Goal: Use online tool/utility: Utilize a website feature to perform a specific function

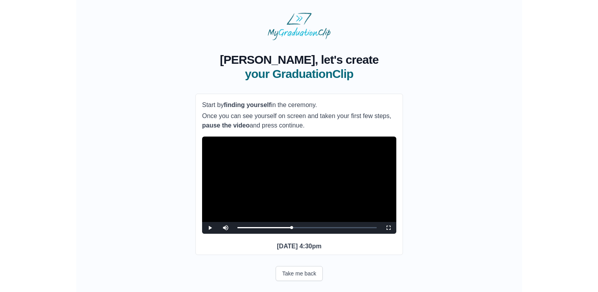
scroll to position [61, 0]
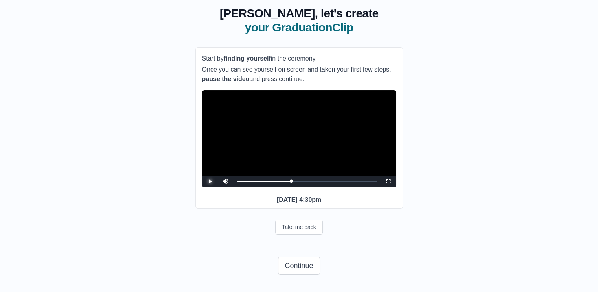
click at [210, 181] on span "Video Player" at bounding box center [210, 181] width 0 height 0
click at [295, 180] on div "0:44:39 Progress : 0%" at bounding box center [266, 181] width 58 height 2
click at [296, 180] on div "0:44:57 Progress : 0%" at bounding box center [266, 181] width 59 height 2
drag, startPoint x: 297, startPoint y: 178, endPoint x: 289, endPoint y: 176, distance: 8.0
click at [289, 176] on div "Loaded : 0% 0:40:07 0:38:00 Progress : 0%" at bounding box center [306, 181] width 147 height 12
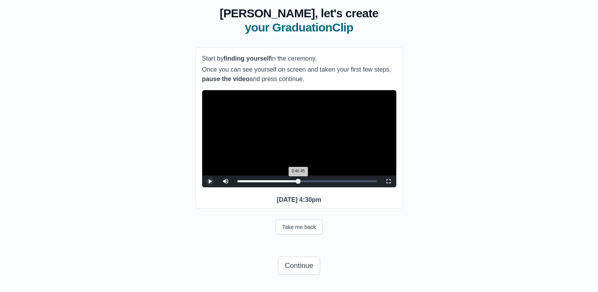
drag, startPoint x: 289, startPoint y: 178, endPoint x: 298, endPoint y: 177, distance: 8.7
click at [298, 180] on div "0:46:45 Progress : 0%" at bounding box center [267, 181] width 61 height 2
drag, startPoint x: 298, startPoint y: 178, endPoint x: 232, endPoint y: 176, distance: 65.7
click at [232, 176] on div "Play Mute Current Time 0:00 / Loaded : 0% 0:38:18 0:00:00 Progress : 0% Stream …" at bounding box center [299, 181] width 194 height 12
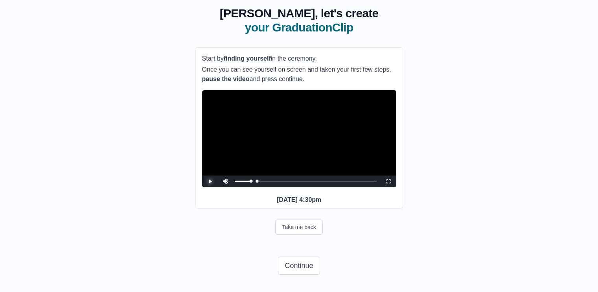
drag, startPoint x: 255, startPoint y: 179, endPoint x: 232, endPoint y: 177, distance: 22.9
click at [232, 177] on div "Play Mute Current Time 0:00 / Loaded : 0% 0:00:00 0:00:00 Progress : 0% Stream …" at bounding box center [299, 181] width 194 height 12
drag, startPoint x: 238, startPoint y: 178, endPoint x: 262, endPoint y: 178, distance: 24.4
click at [262, 180] on div "0:19:18 Progress : 0%" at bounding box center [249, 181] width 25 height 2
click at [254, 180] on div "0:12:22" at bounding box center [254, 181] width 0 height 2
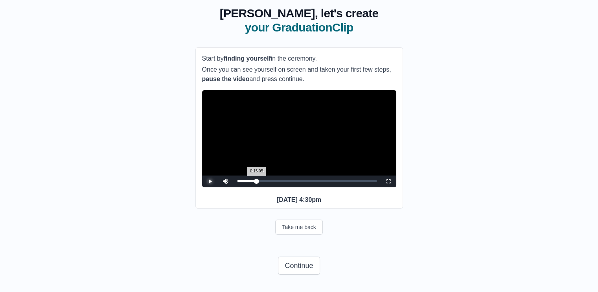
click at [257, 180] on div "0:15:05 Progress : 0%" at bounding box center [246, 181] width 19 height 2
click at [257, 180] on div "0:15:23 Progress : 0%" at bounding box center [247, 181] width 20 height 2
click at [263, 180] on div "0:19:36 Progress : 0%" at bounding box center [250, 181] width 26 height 2
click at [259, 180] on div "0:16:17" at bounding box center [259, 181] width 0 height 2
click at [259, 180] on div "0:17:48 Progress : 0%" at bounding box center [247, 181] width 21 height 2
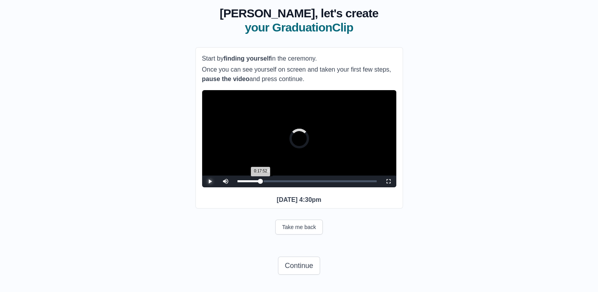
click at [261, 180] on div "0:17:52 Progress : 0%" at bounding box center [248, 181] width 23 height 2
drag, startPoint x: 263, startPoint y: 178, endPoint x: 289, endPoint y: 178, distance: 26.3
click at [289, 180] on div "Loaded : 0% 0:39:31 0:39:49 Progress : 0%" at bounding box center [306, 181] width 139 height 2
drag, startPoint x: 289, startPoint y: 179, endPoint x: 294, endPoint y: 178, distance: 4.7
click at [294, 180] on div "0:43:44 Progress : 0%" at bounding box center [265, 181] width 57 height 2
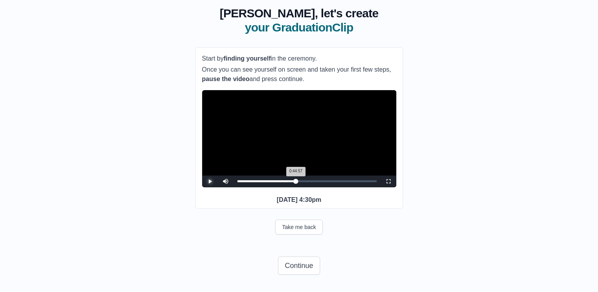
click at [296, 180] on div "0:44:57 Progress : 0%" at bounding box center [266, 181] width 59 height 2
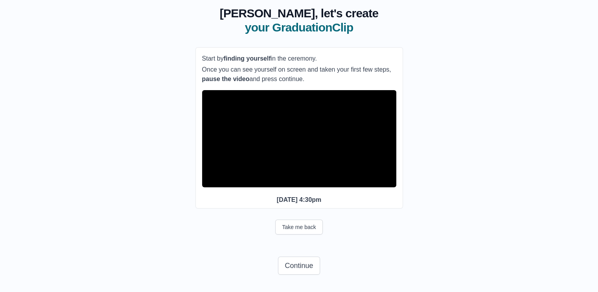
click at [202, 175] on button "Pause" at bounding box center [210, 181] width 16 height 12
click at [210, 181] on span "Video Player" at bounding box center [210, 181] width 0 height 0
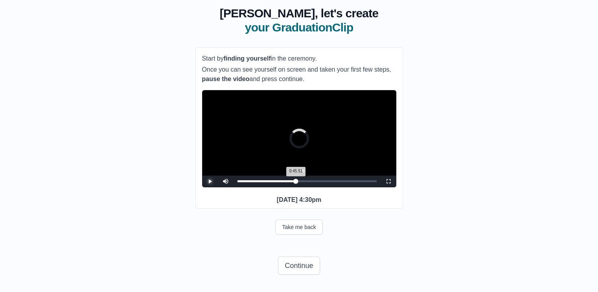
click at [296, 180] on div "0:45:51 Progress : 0%" at bounding box center [266, 181] width 59 height 2
click at [295, 180] on div "0:44:57 Progress : 0%" at bounding box center [266, 181] width 58 height 2
click at [297, 180] on div "0:46:09 Progress : 0%" at bounding box center [267, 181] width 60 height 2
click at [295, 180] on div "0:44:39 Progress : 0%" at bounding box center [266, 181] width 58 height 2
click at [296, 180] on div "0:45:15 Progress : 0%" at bounding box center [266, 181] width 59 height 2
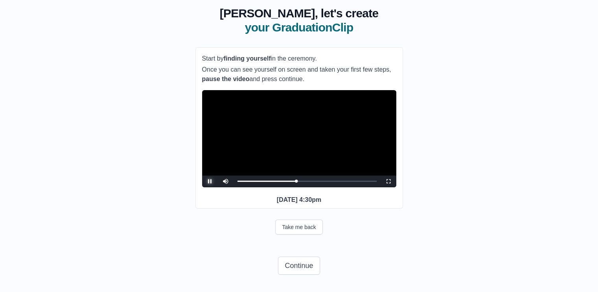
click at [210, 181] on span "Video Player" at bounding box center [210, 181] width 0 height 0
click at [298, 266] on button "Continue" at bounding box center [299, 265] width 42 height 18
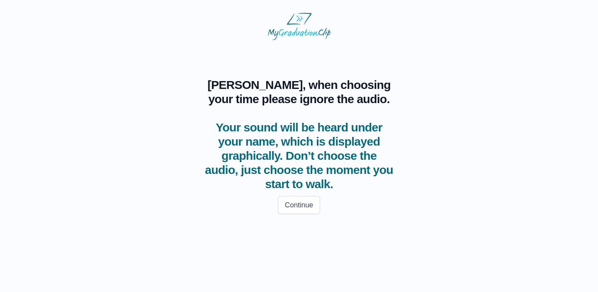
scroll to position [0, 0]
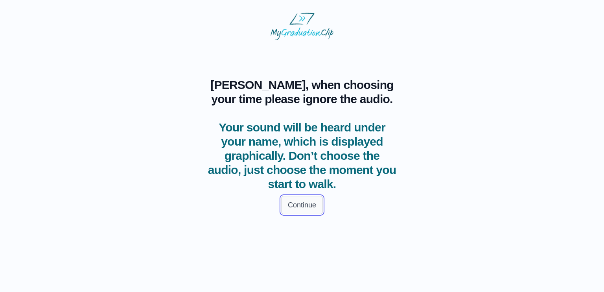
click at [313, 205] on button "Continue" at bounding box center [302, 205] width 42 height 18
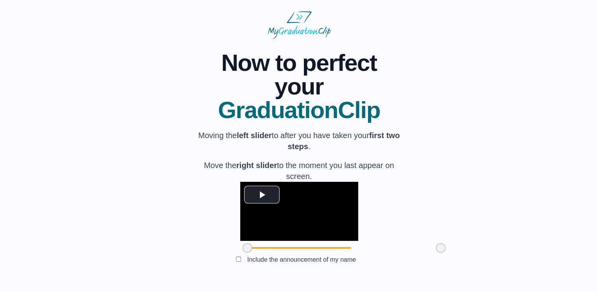
scroll to position [59, 0]
drag, startPoint x: 393, startPoint y: 247, endPoint x: 200, endPoint y: 241, distance: 192.7
click at [240, 241] on div at bounding box center [299, 248] width 118 height 14
click at [243, 248] on span at bounding box center [247, 247] width 9 height 9
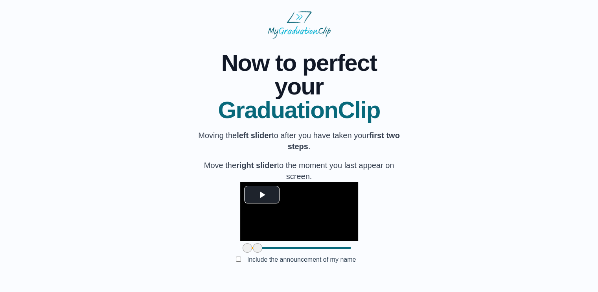
click at [243, 249] on span at bounding box center [247, 247] width 9 height 9
drag, startPoint x: 211, startPoint y: 249, endPoint x: 184, endPoint y: 249, distance: 27.9
click at [184, 249] on div "**********" at bounding box center [299, 159] width 573 height 241
drag, startPoint x: 210, startPoint y: 247, endPoint x: 194, endPoint y: 248, distance: 16.2
click at [194, 248] on div "**********" at bounding box center [299, 159] width 573 height 241
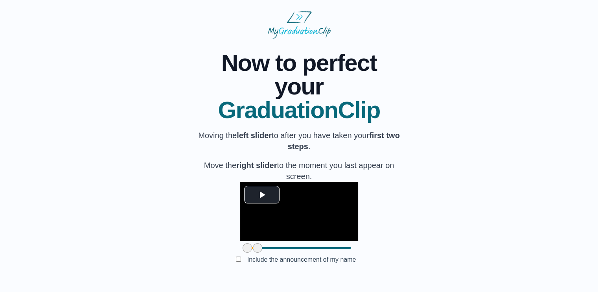
drag, startPoint x: 212, startPoint y: 248, endPoint x: 189, endPoint y: 249, distance: 23.2
click at [189, 250] on div "**********" at bounding box center [299, 159] width 573 height 241
click at [262, 194] on span "Video Player" at bounding box center [262, 194] width 0 height 0
drag, startPoint x: 212, startPoint y: 249, endPoint x: 188, endPoint y: 248, distance: 24.4
click at [188, 248] on div "**********" at bounding box center [299, 159] width 573 height 241
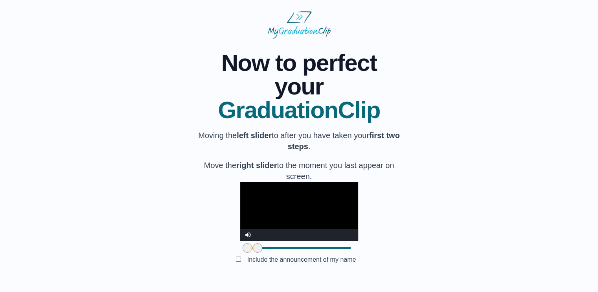
click at [253, 249] on span at bounding box center [257, 247] width 9 height 9
drag, startPoint x: 212, startPoint y: 247, endPoint x: 192, endPoint y: 246, distance: 19.7
click at [192, 246] on div "**********" at bounding box center [299, 159] width 573 height 241
click at [243, 247] on span at bounding box center [247, 247] width 9 height 9
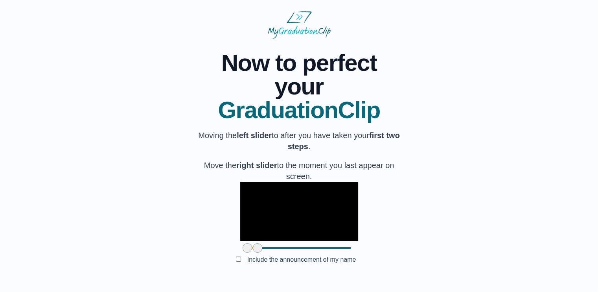
click at [243, 247] on span at bounding box center [247, 247] width 9 height 9
drag, startPoint x: 215, startPoint y: 247, endPoint x: 198, endPoint y: 247, distance: 16.9
click at [240, 247] on div at bounding box center [299, 248] width 118 height 14
click at [250, 247] on div at bounding box center [257, 248] width 14 height 14
drag, startPoint x: 209, startPoint y: 246, endPoint x: 204, endPoint y: 243, distance: 5.5
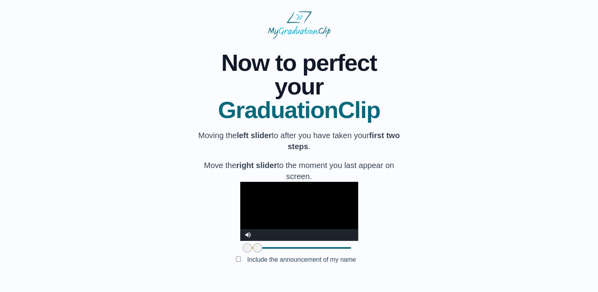
click at [240, 244] on div at bounding box center [299, 248] width 118 height 14
click at [256, 205] on video "Video Player" at bounding box center [299, 211] width 118 height 59
drag, startPoint x: 212, startPoint y: 247, endPoint x: 195, endPoint y: 248, distance: 16.9
click at [240, 248] on div at bounding box center [299, 248] width 118 height 14
click at [195, 248] on div "**********" at bounding box center [299, 159] width 573 height 241
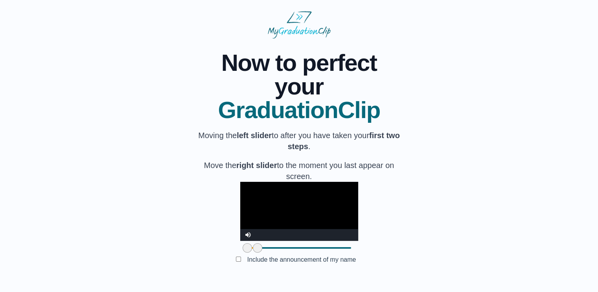
click at [243, 247] on span at bounding box center [247, 247] width 9 height 9
click at [243, 246] on span at bounding box center [247, 247] width 9 height 9
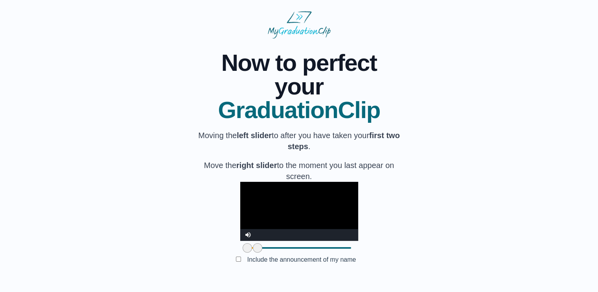
click at [143, 155] on div "**********" at bounding box center [299, 159] width 573 height 241
click at [263, 131] on b "left slider" at bounding box center [254, 135] width 35 height 9
drag, startPoint x: 210, startPoint y: 267, endPoint x: 205, endPoint y: 267, distance: 5.5
click at [240, 255] on div at bounding box center [299, 248] width 118 height 14
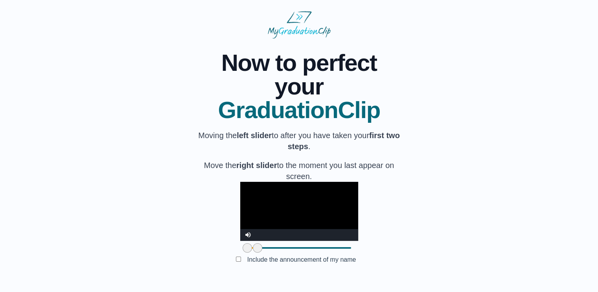
click at [243, 252] on span at bounding box center [247, 247] width 9 height 9
click at [246, 234] on video "Video Player" at bounding box center [299, 211] width 118 height 59
